Goal: Task Accomplishment & Management: Use online tool/utility

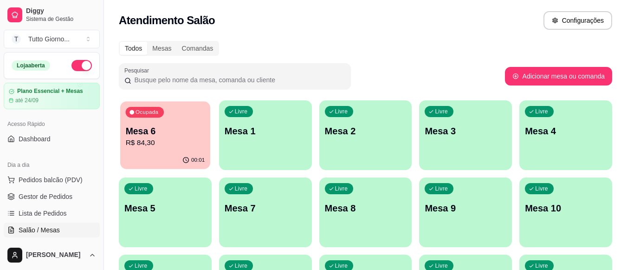
click at [172, 119] on div "Ocupada Mesa 6 R$ 84,30" at bounding box center [165, 126] width 90 height 50
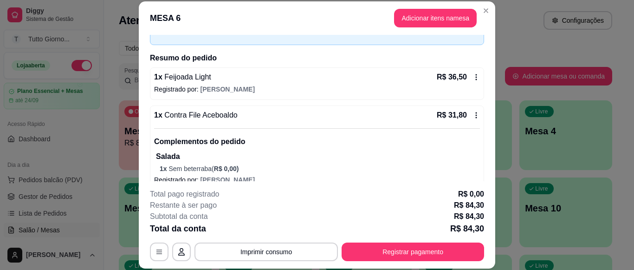
scroll to position [52, 0]
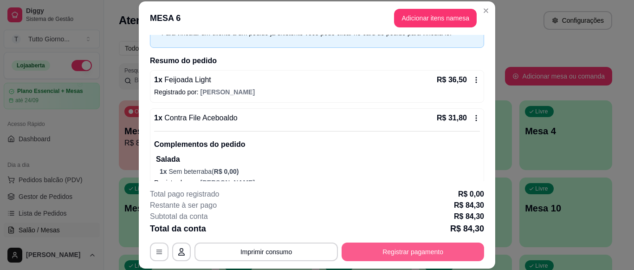
click at [405, 255] on button "Registrar pagamento" at bounding box center [413, 251] width 143 height 19
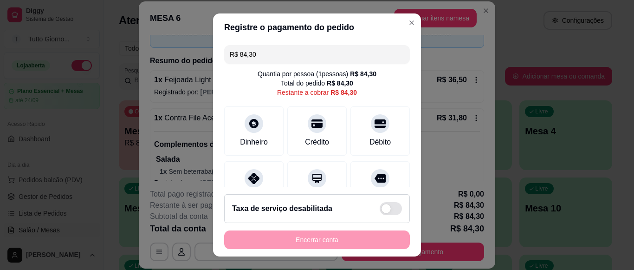
click at [269, 54] on input "R$ 84,30" at bounding box center [317, 54] width 175 height 19
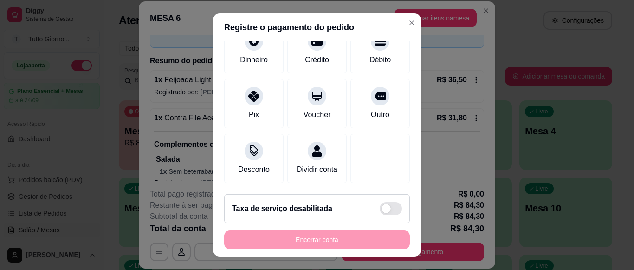
scroll to position [93, 0]
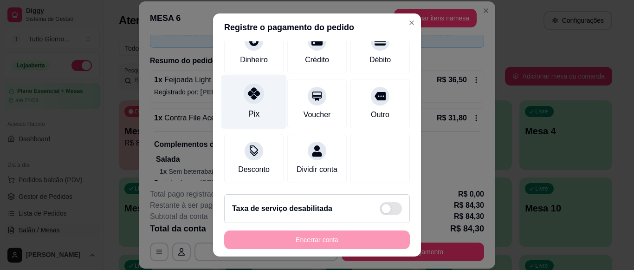
click at [251, 87] on icon at bounding box center [254, 93] width 12 height 12
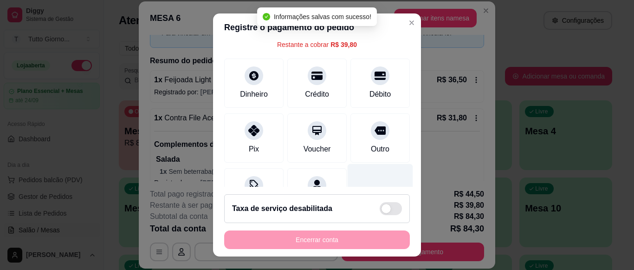
scroll to position [0, 0]
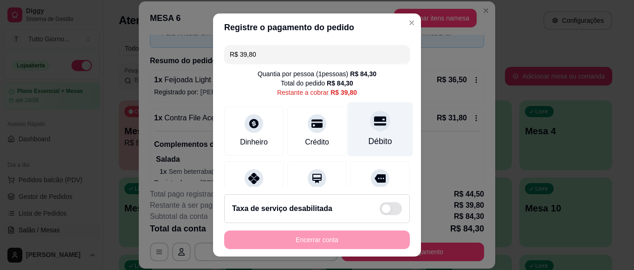
click at [370, 129] on div at bounding box center [380, 121] width 20 height 20
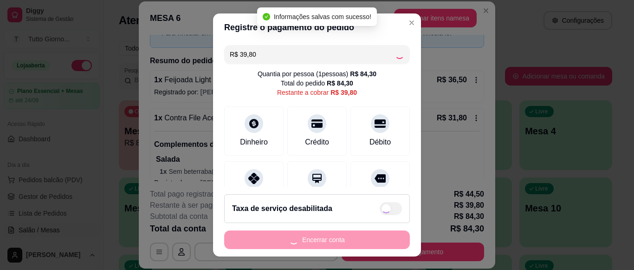
type input "R$ 0,00"
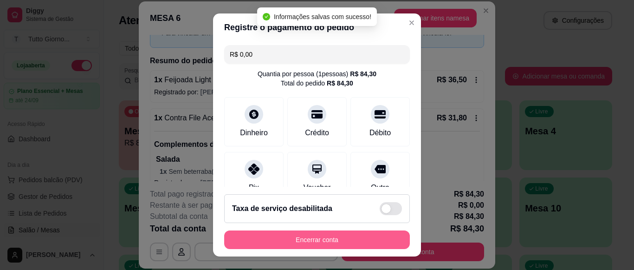
click at [317, 239] on button "Encerrar conta" at bounding box center [317, 239] width 186 height 19
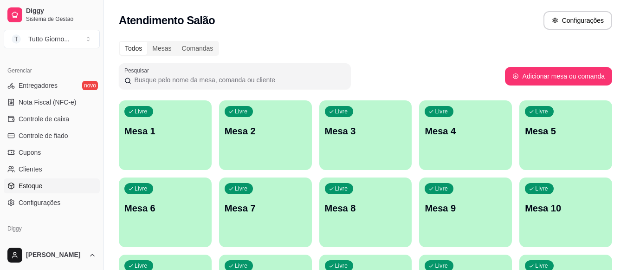
scroll to position [372, 0]
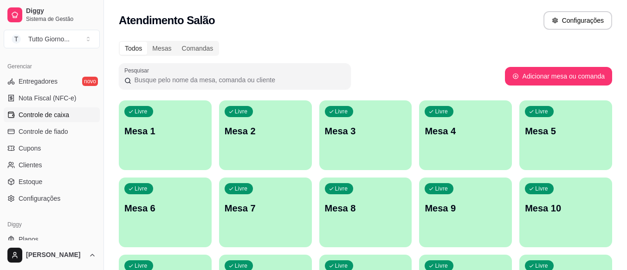
click at [52, 113] on span "Controle de caixa" at bounding box center [44, 114] width 51 height 9
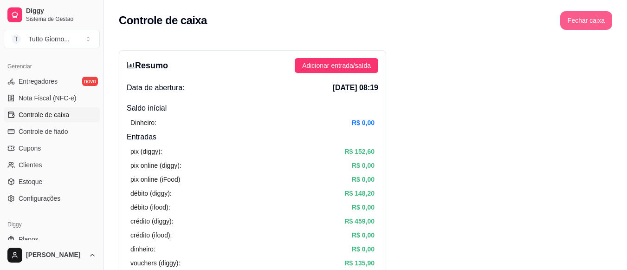
click at [589, 22] on button "Fechar caixa" at bounding box center [587, 20] width 52 height 19
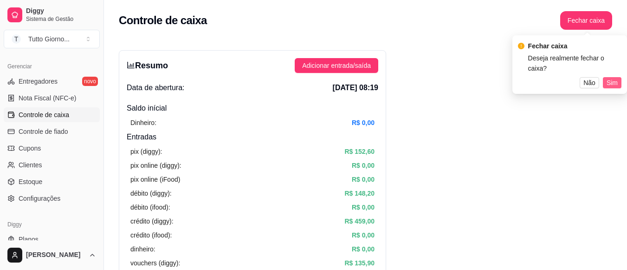
click at [612, 78] on span "Sim" at bounding box center [612, 83] width 11 height 10
